Goal: Task Accomplishment & Management: Manage account settings

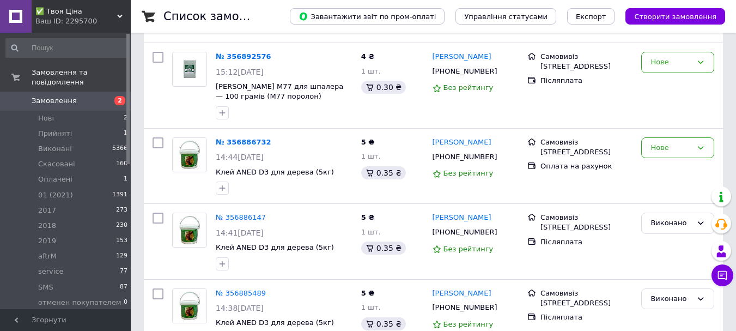
scroll to position [164, 0]
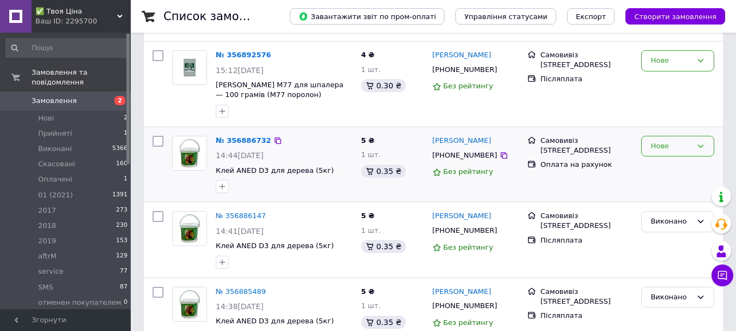
click at [663, 144] on div "Нове" at bounding box center [671, 146] width 41 height 11
click at [668, 188] on li "Виконано" at bounding box center [678, 189] width 72 height 20
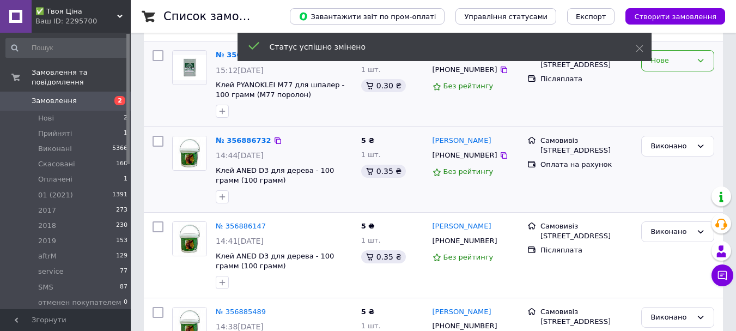
click at [671, 65] on div "Нове" at bounding box center [671, 60] width 41 height 11
click at [663, 98] on li "Виконано" at bounding box center [678, 103] width 72 height 20
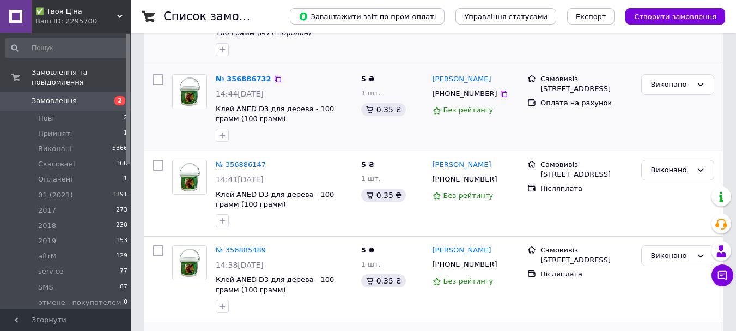
scroll to position [436, 0]
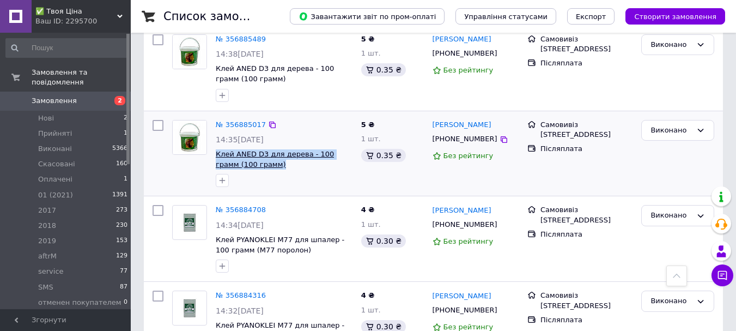
drag, startPoint x: 269, startPoint y: 166, endPoint x: 216, endPoint y: 157, distance: 53.1
click at [216, 157] on span "Клей ANED D3 для дерева - 100 грамм (100 грамм)" at bounding box center [284, 159] width 137 height 20
copy span "Клей ANED D3 для дерева - 100 грамм (100 грамм)"
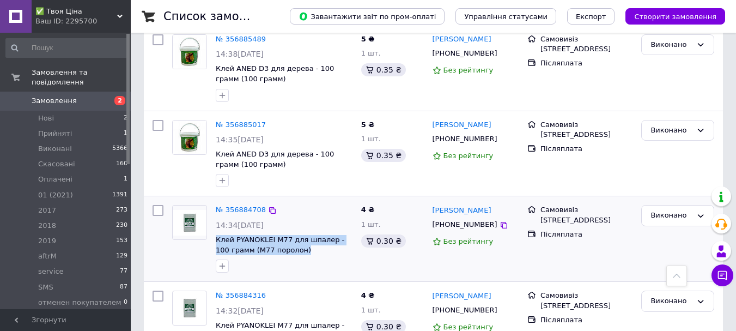
drag, startPoint x: 293, startPoint y: 250, endPoint x: 215, endPoint y: 238, distance: 78.2
click at [215, 238] on div "№ 356884708 14:34, 12.08.2025 Клей PYANOKLEI M77 для шпалер - 100 грамм (M77 по…" at bounding box center [285, 239] width 146 height 76
copy span "Клей PYANOKLEI M77 для шпалер - 100 грамм (M77 поролон)"
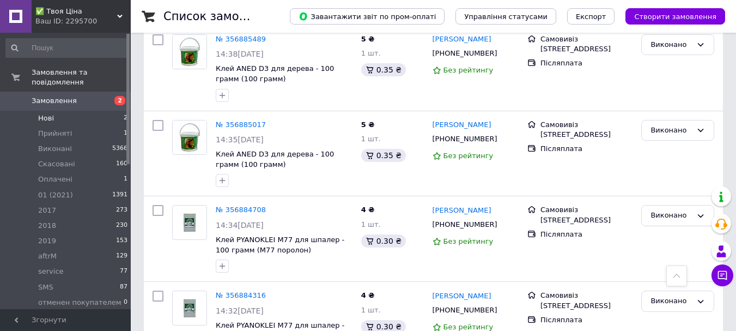
click at [67, 111] on li "Нові 2" at bounding box center [67, 118] width 134 height 15
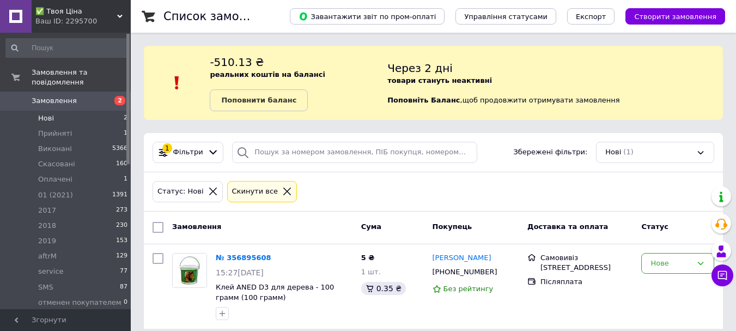
scroll to position [11, 0]
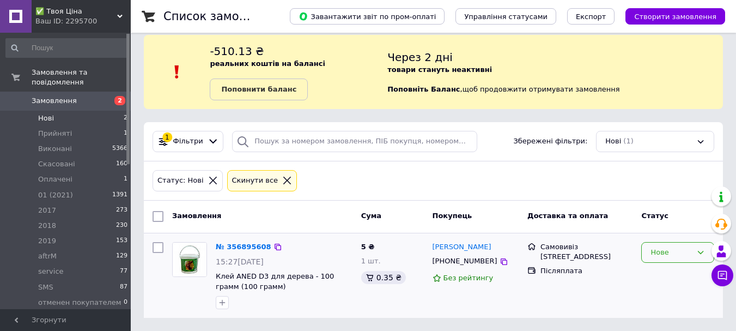
click at [690, 247] on div "Нове" at bounding box center [671, 252] width 41 height 11
click at [667, 276] on li "Прийнято" at bounding box center [678, 275] width 72 height 20
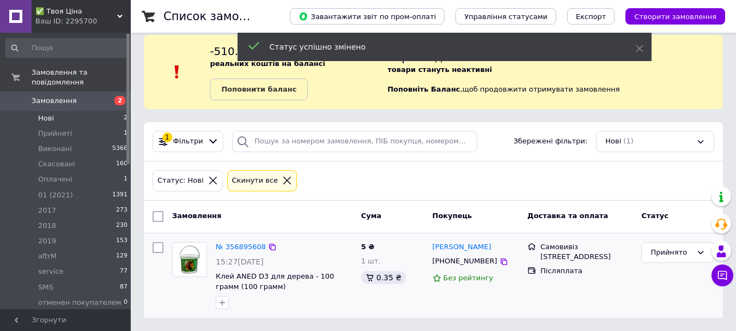
click at [61, 111] on li "Нові 2" at bounding box center [67, 118] width 134 height 15
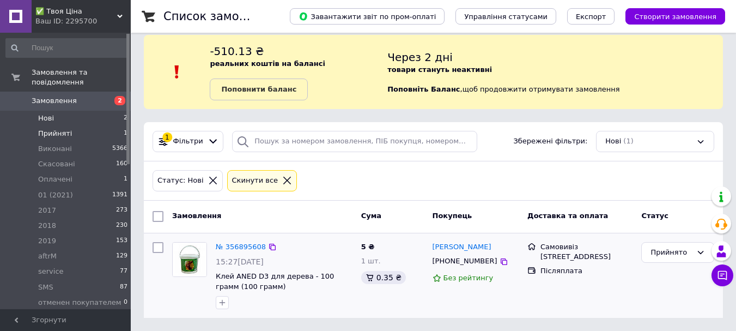
click at [46, 126] on li "Прийняті 1" at bounding box center [67, 133] width 134 height 15
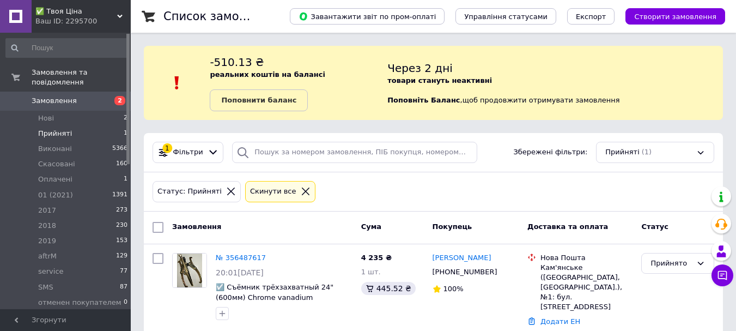
click at [44, 96] on span "Замовлення" at bounding box center [54, 101] width 45 height 10
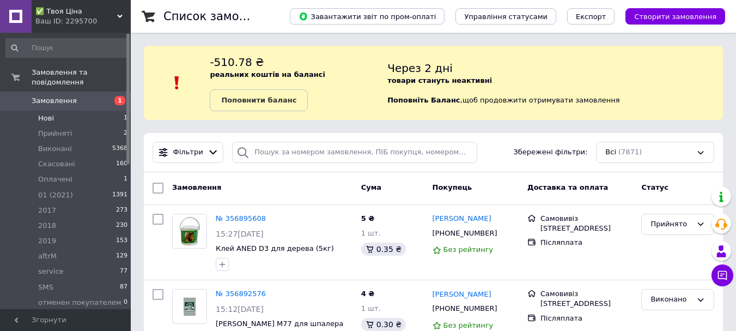
click at [61, 111] on li "Нові 1" at bounding box center [67, 118] width 134 height 15
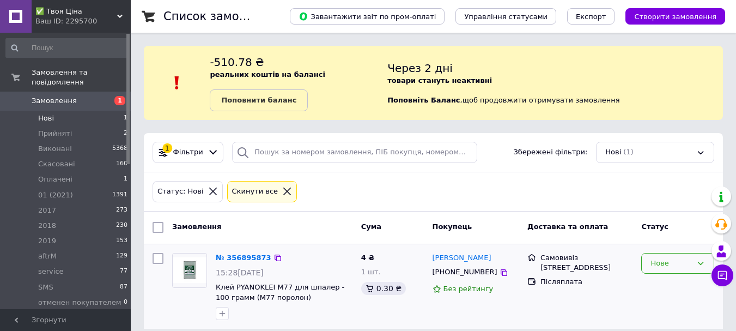
click at [682, 264] on div "Нове" at bounding box center [671, 263] width 41 height 11
click at [673, 286] on li "Прийнято" at bounding box center [678, 286] width 72 height 20
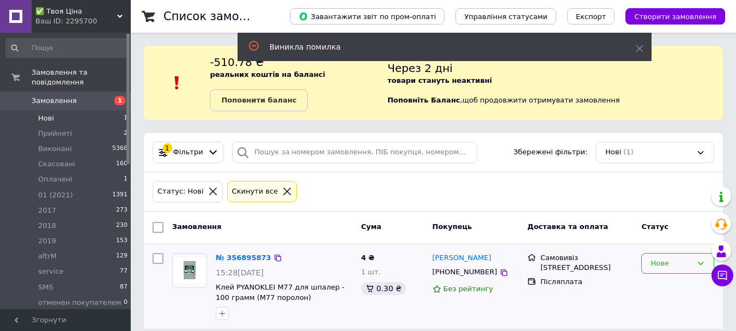
click at [662, 261] on div "Нове" at bounding box center [671, 263] width 41 height 11
click at [660, 281] on li "Прийнято" at bounding box center [678, 286] width 72 height 20
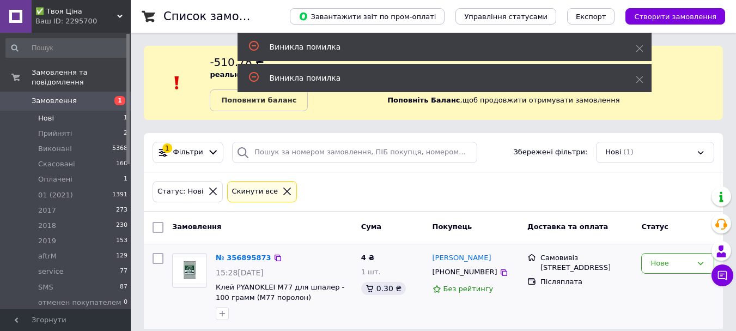
scroll to position [11, 0]
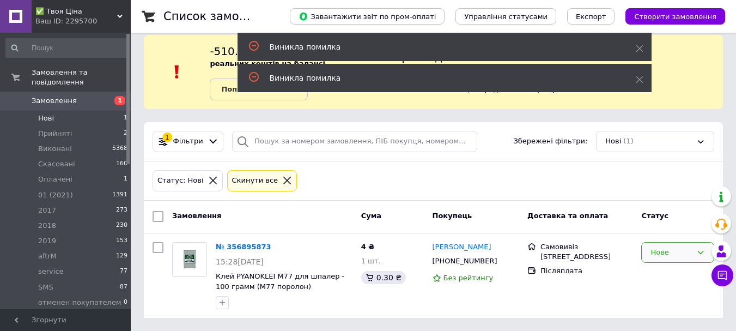
click at [687, 253] on div "Нове" at bounding box center [671, 252] width 41 height 11
click at [667, 276] on li "Прийнято" at bounding box center [678, 275] width 72 height 20
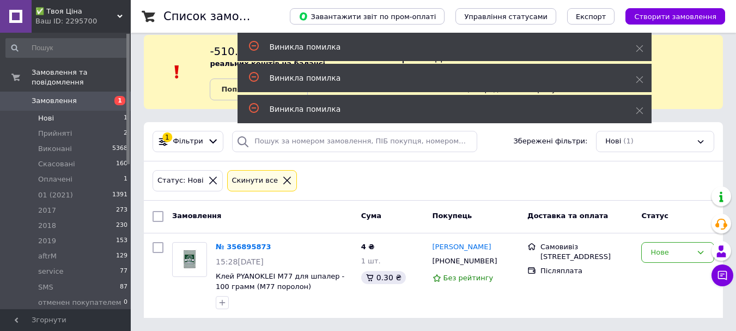
click at [48, 114] on li "Нові 1" at bounding box center [67, 118] width 134 height 15
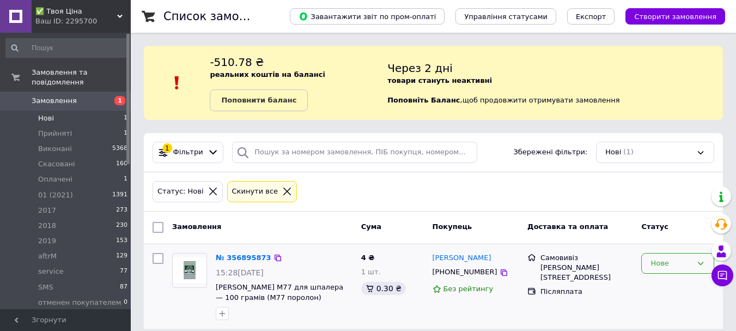
click at [678, 260] on div "Нове" at bounding box center [671, 263] width 41 height 11
click at [661, 286] on li "Прийнято" at bounding box center [678, 286] width 72 height 20
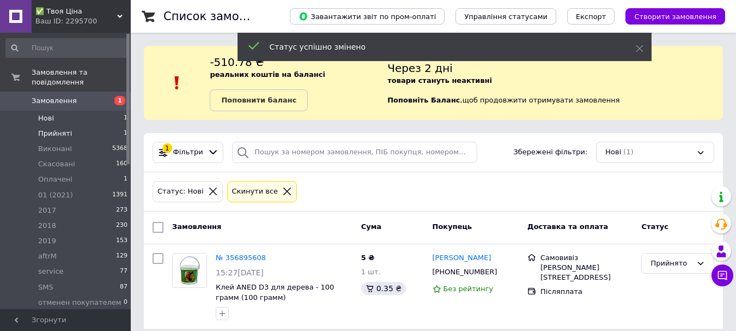
click at [39, 129] on span "Прийняті" at bounding box center [55, 134] width 34 height 10
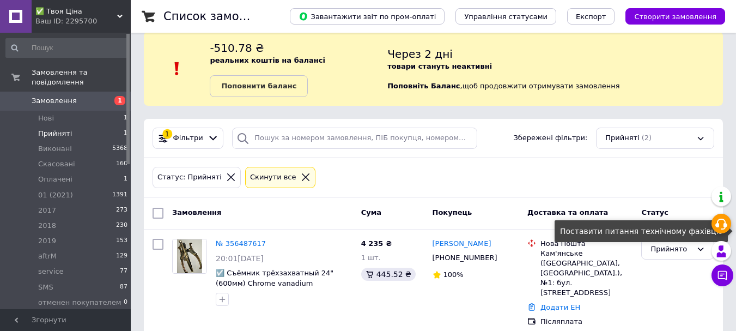
scroll to position [22, 0]
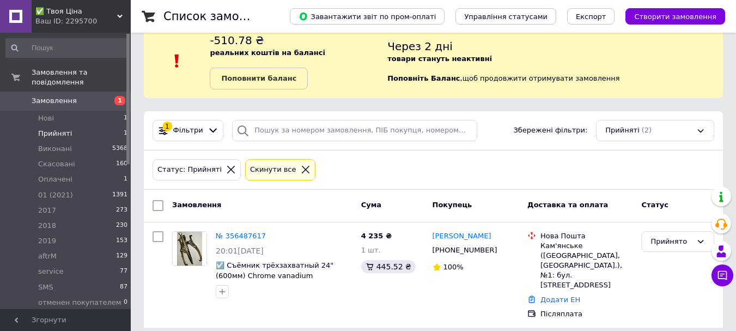
click at [59, 96] on span "Замовлення" at bounding box center [54, 101] width 45 height 10
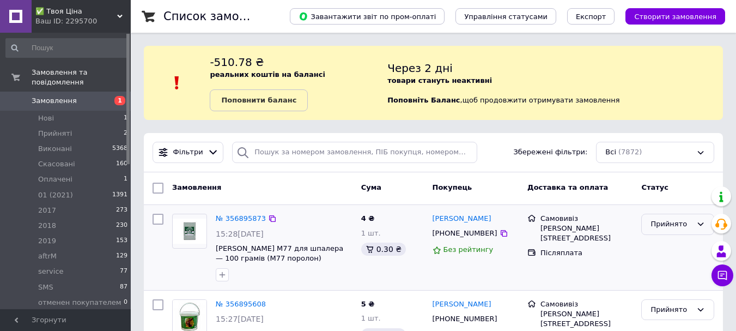
click at [656, 228] on div "Прийнято" at bounding box center [671, 224] width 41 height 11
click at [654, 241] on li "Виконано" at bounding box center [678, 247] width 72 height 20
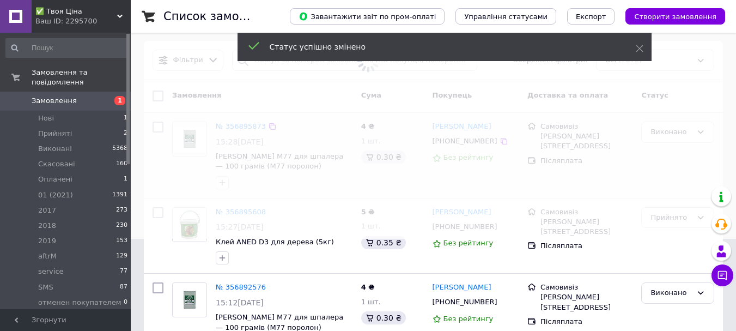
scroll to position [109, 0]
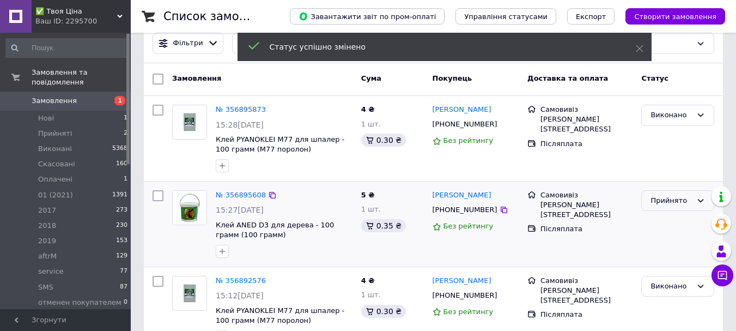
click at [657, 202] on div "Прийнято" at bounding box center [671, 200] width 41 height 11
click at [659, 223] on li "Виконано" at bounding box center [678, 223] width 72 height 20
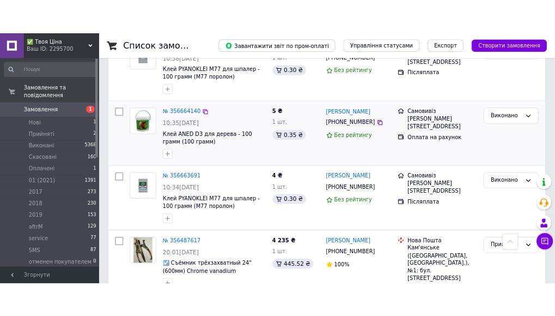
scroll to position [1635, 0]
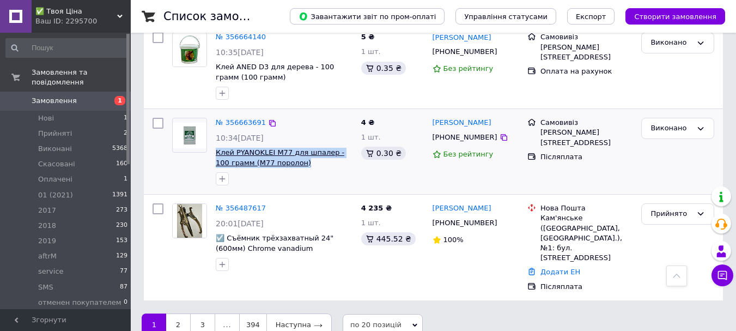
drag, startPoint x: 292, startPoint y: 163, endPoint x: 217, endPoint y: 150, distance: 75.7
click at [217, 150] on span "Клей PYANOKLEI M77 для шпалер - 100 грамм (M77 поролон)" at bounding box center [284, 158] width 137 height 20
copy span "Клей PYANOKLEI M77 для шпалер - 100 грамм (M77 поролон)"
